Goal: Check status: Check status

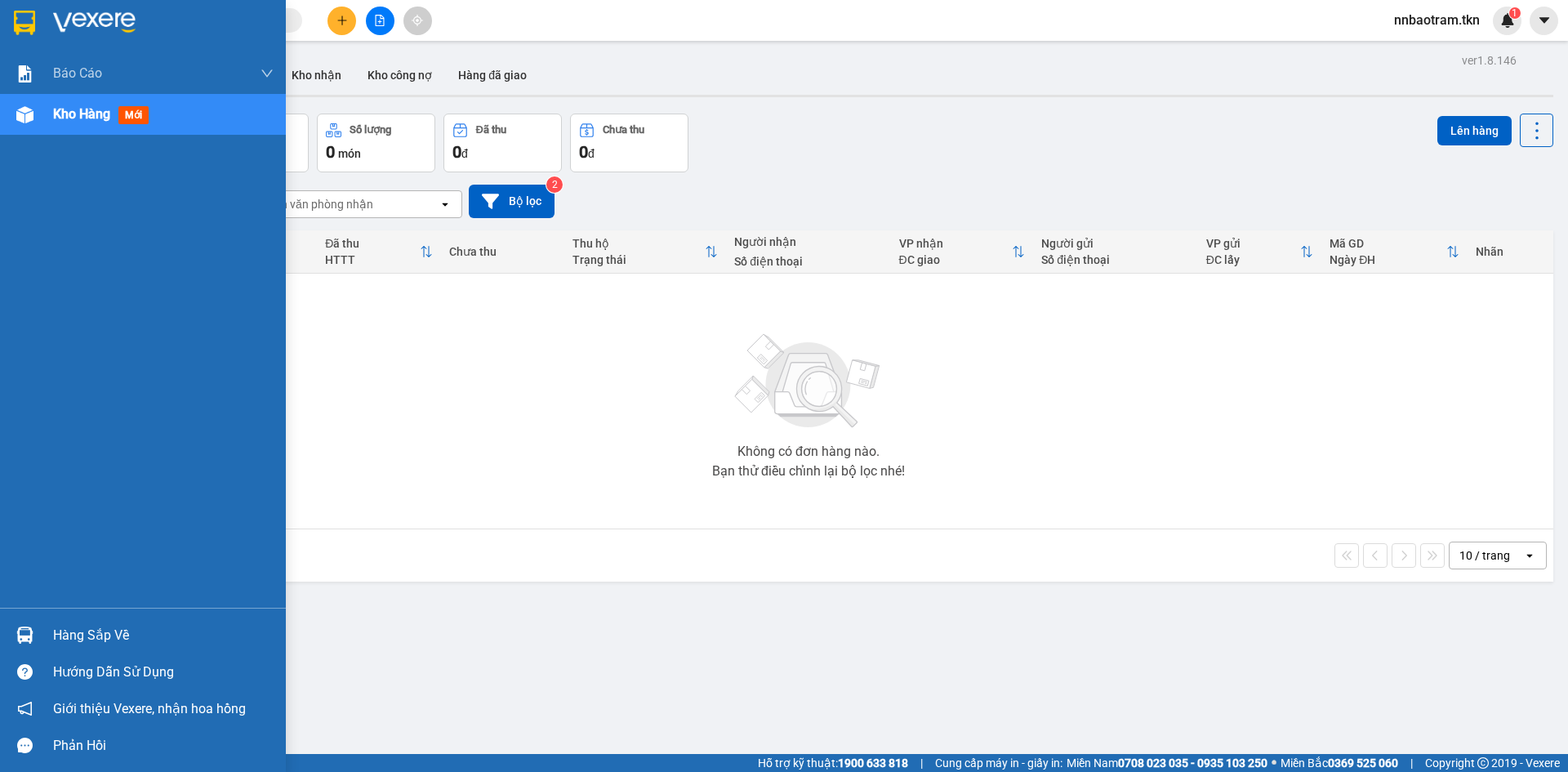
click at [26, 623] on div at bounding box center [24, 634] width 28 height 28
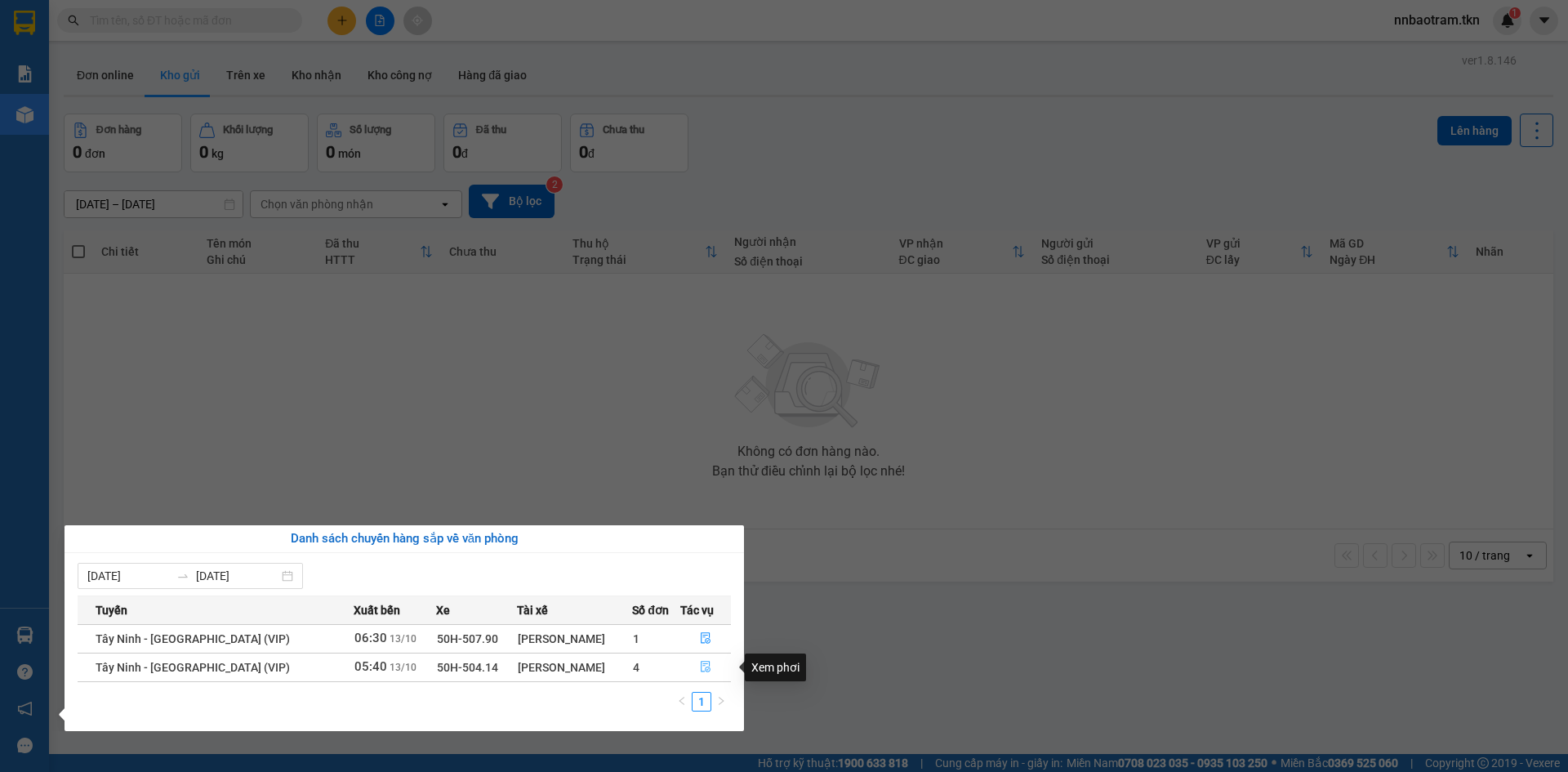
click at [704, 667] on icon "file-done" at bounding box center [705, 666] width 11 height 11
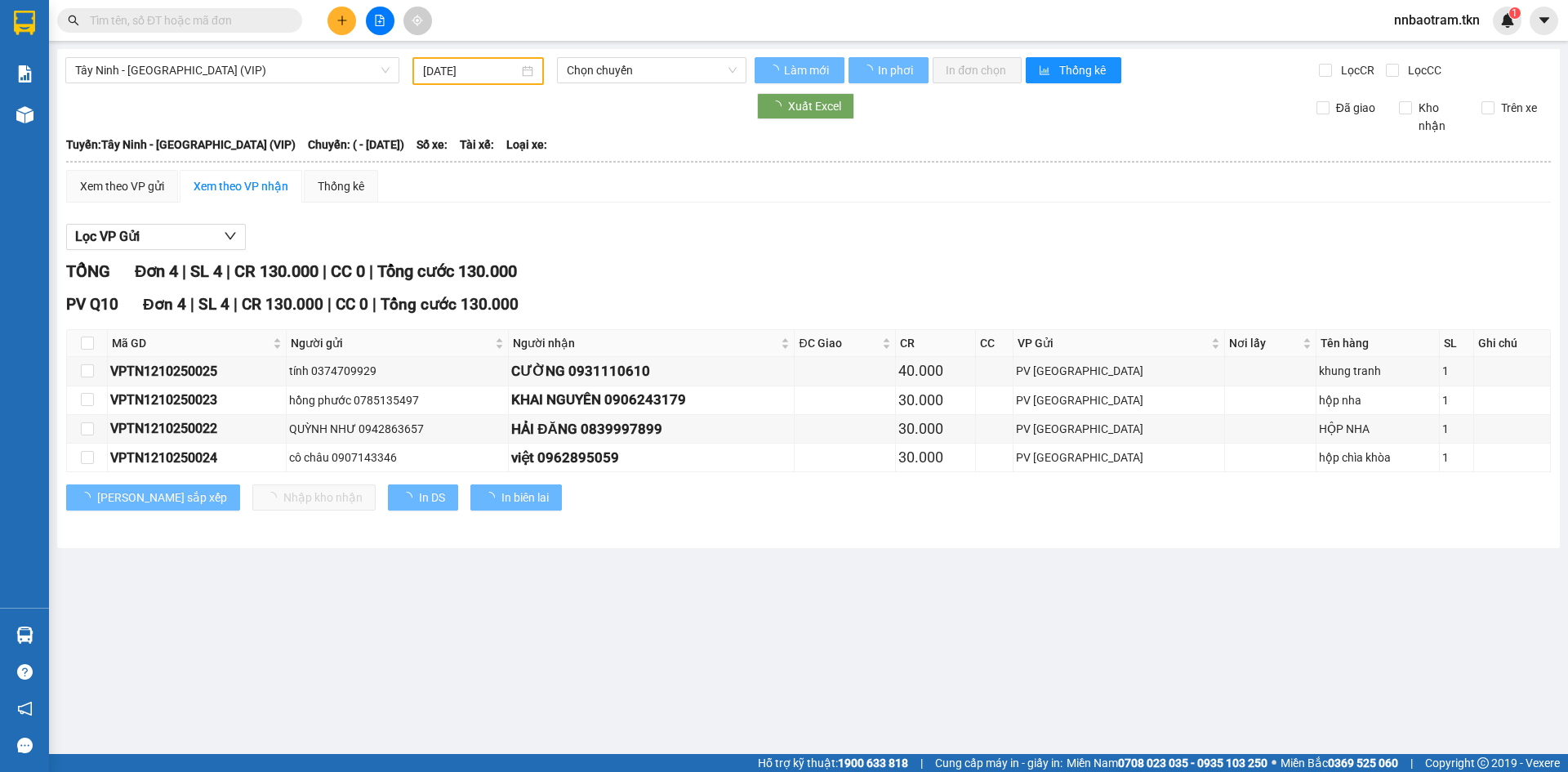
type input "[DATE]"
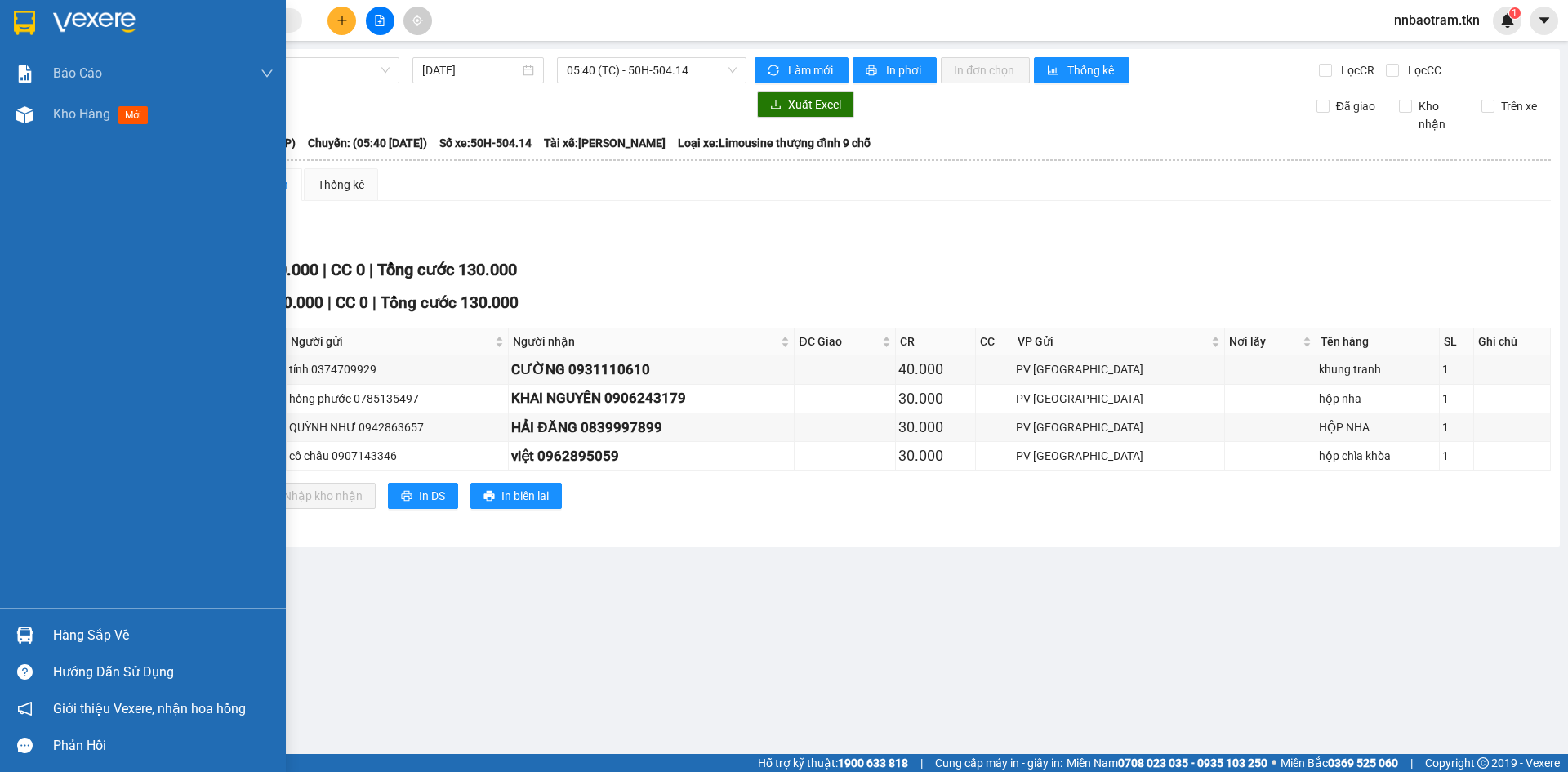
click at [31, 25] on img at bounding box center [24, 22] width 22 height 24
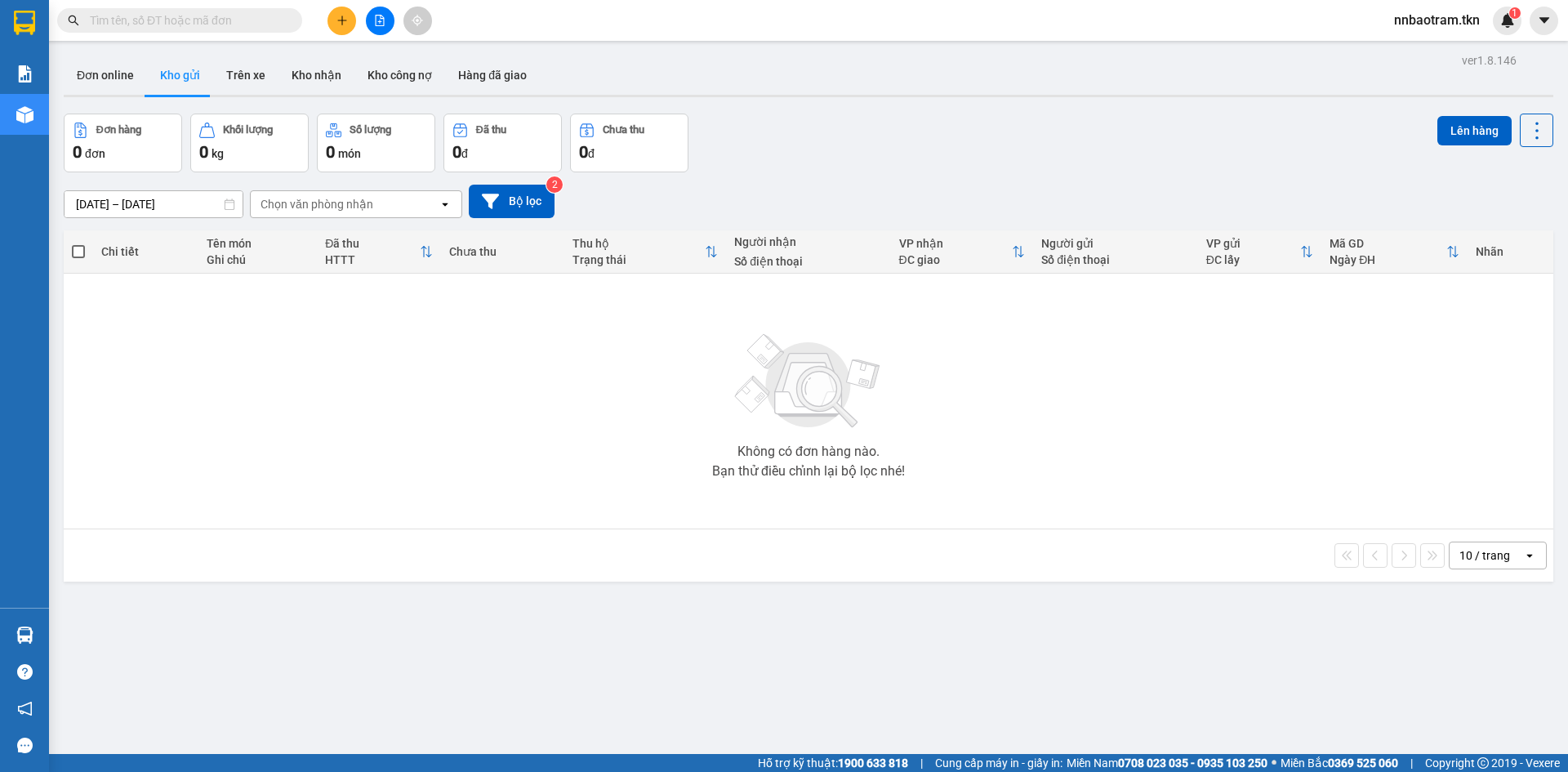
click at [32, 633] on img at bounding box center [25, 635] width 17 height 17
click at [430, 476] on section "Kết quả tìm kiếm ( 0 ) Bộ lọc No Data nnbaotram.tkn 1 Báo cáo Mẫu 1: Báo cáo dò…" at bounding box center [784, 386] width 1568 height 772
